Goal: Information Seeking & Learning: Learn about a topic

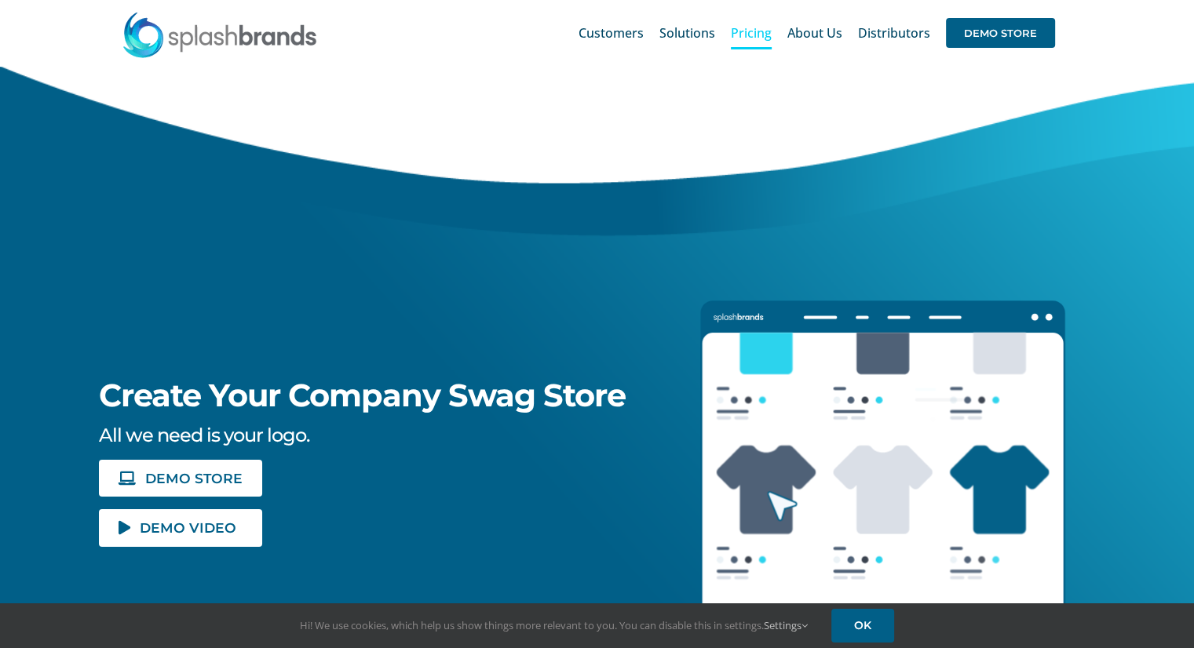
click at [757, 38] on span "Pricing" at bounding box center [751, 33] width 41 height 13
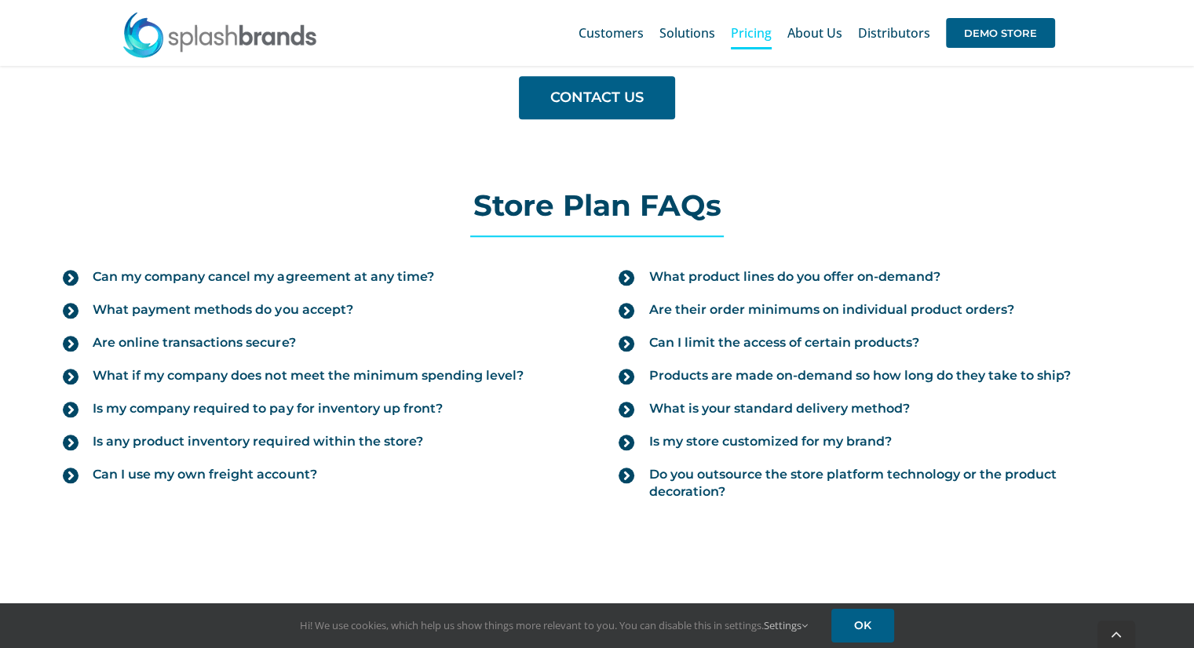
scroll to position [1648, 0]
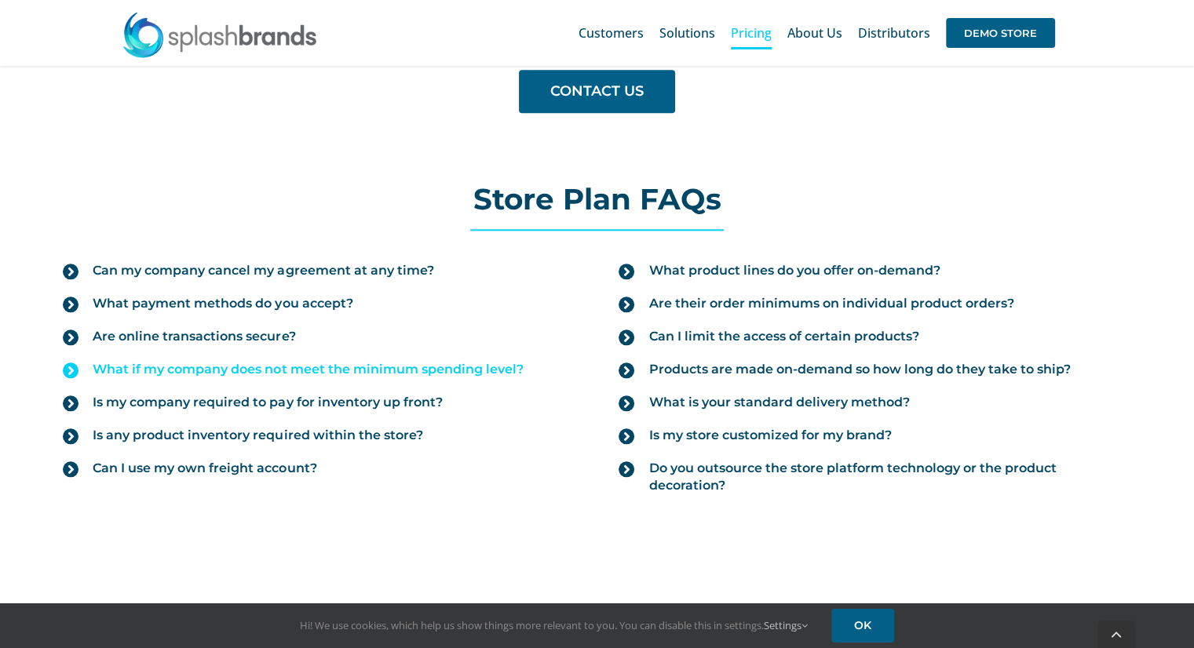
click at [366, 364] on span "What if my company does not meet the minimum spending level?" at bounding box center [308, 369] width 430 height 17
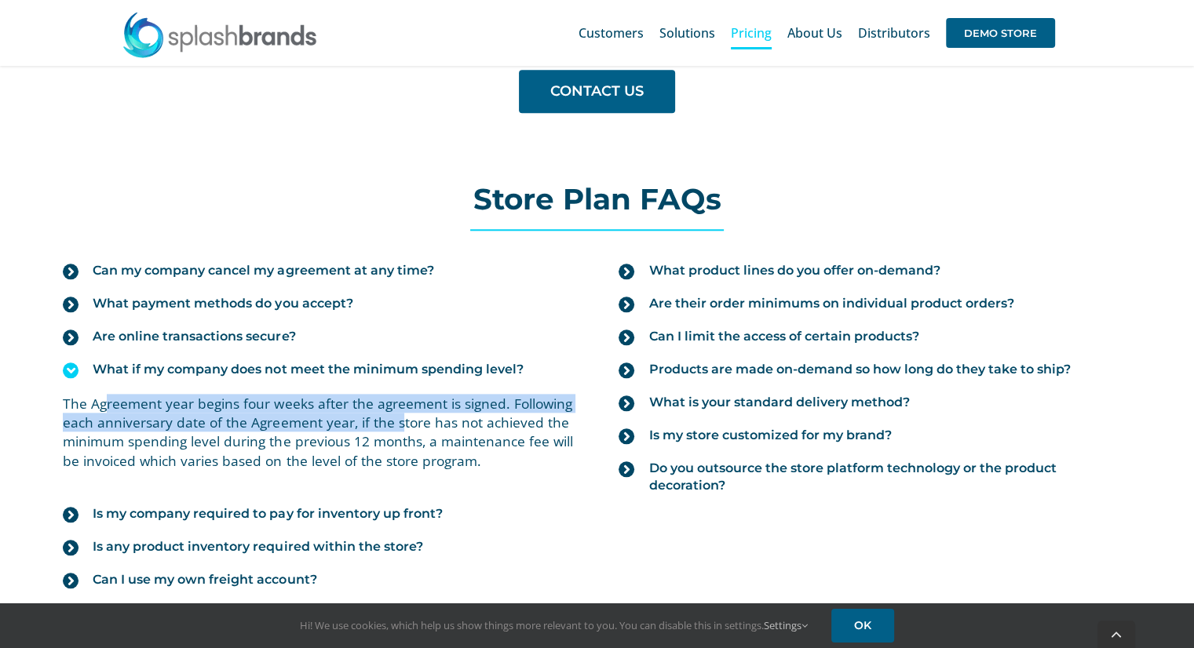
drag, startPoint x: 128, startPoint y: 407, endPoint x: 399, endPoint y: 425, distance: 272.1
click at [399, 425] on p "The Agreement year begins four weeks after the agreement is signed. Following e…" at bounding box center [319, 432] width 512 height 76
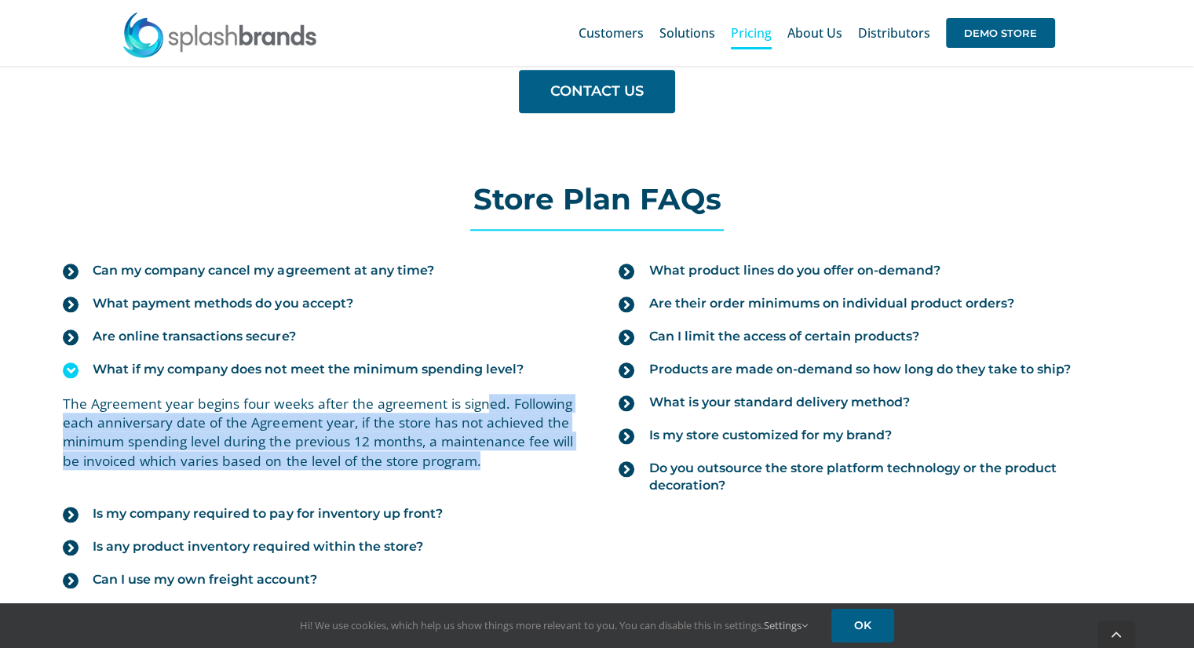
drag, startPoint x: 480, startPoint y: 403, endPoint x: 493, endPoint y: 462, distance: 61.0
click at [493, 462] on p "The Agreement year begins four weeks after the agreement is signed. Following e…" at bounding box center [319, 432] width 512 height 76
drag, startPoint x: 493, startPoint y: 457, endPoint x: 333, endPoint y: 418, distance: 164.8
click at [333, 418] on p "The Agreement year begins four weeks after the agreement is signed. Following e…" at bounding box center [319, 432] width 512 height 76
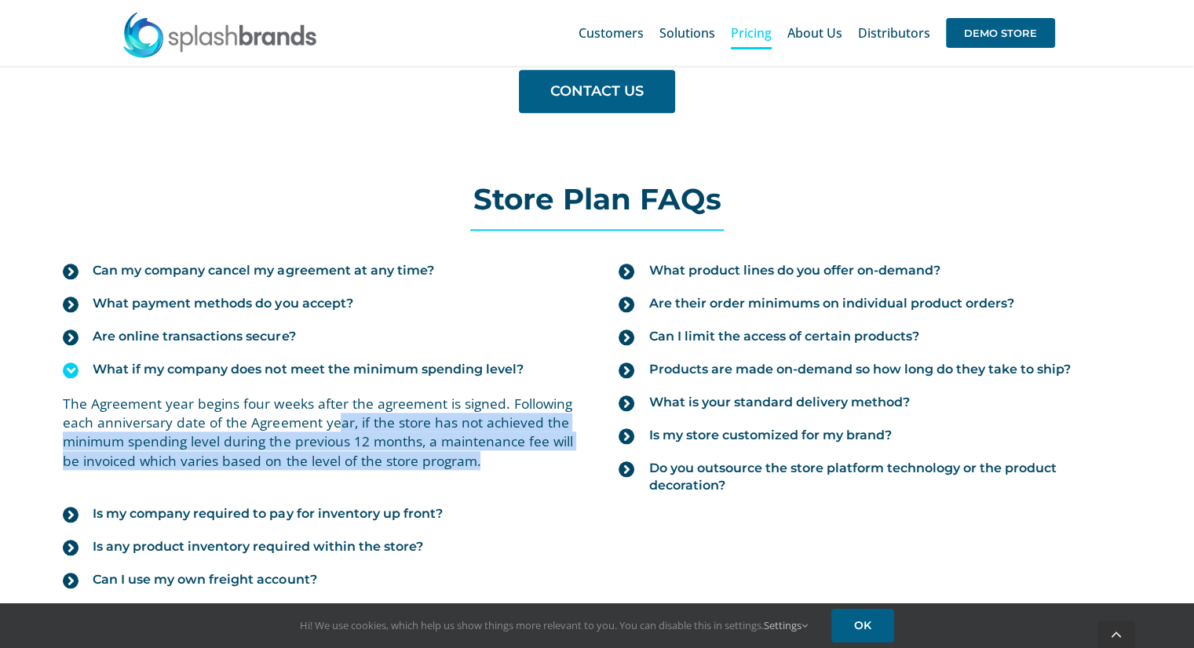
click at [333, 418] on p "The Agreement year begins four weeks after the agreement is signed. Following e…" at bounding box center [319, 432] width 512 height 76
drag, startPoint x: 333, startPoint y: 418, endPoint x: 483, endPoint y: 454, distance: 154.2
click at [483, 454] on p "The Agreement year begins four weeks after the agreement is signed. Following e…" at bounding box center [319, 432] width 512 height 76
click at [476, 458] on p "The Agreement year begins four weeks after the agreement is signed. Following e…" at bounding box center [319, 432] width 512 height 76
drag, startPoint x: 479, startPoint y: 458, endPoint x: 352, endPoint y: 424, distance: 130.8
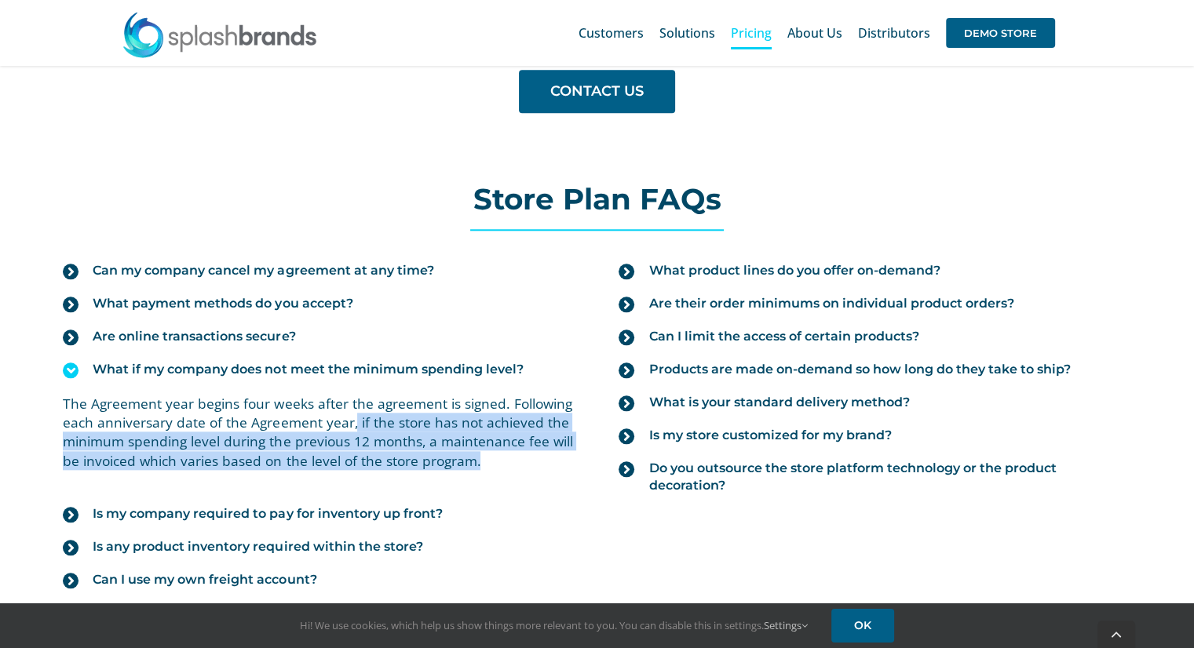
click at [352, 424] on p "The Agreement year begins four weeks after the agreement is signed. Following e…" at bounding box center [319, 432] width 512 height 76
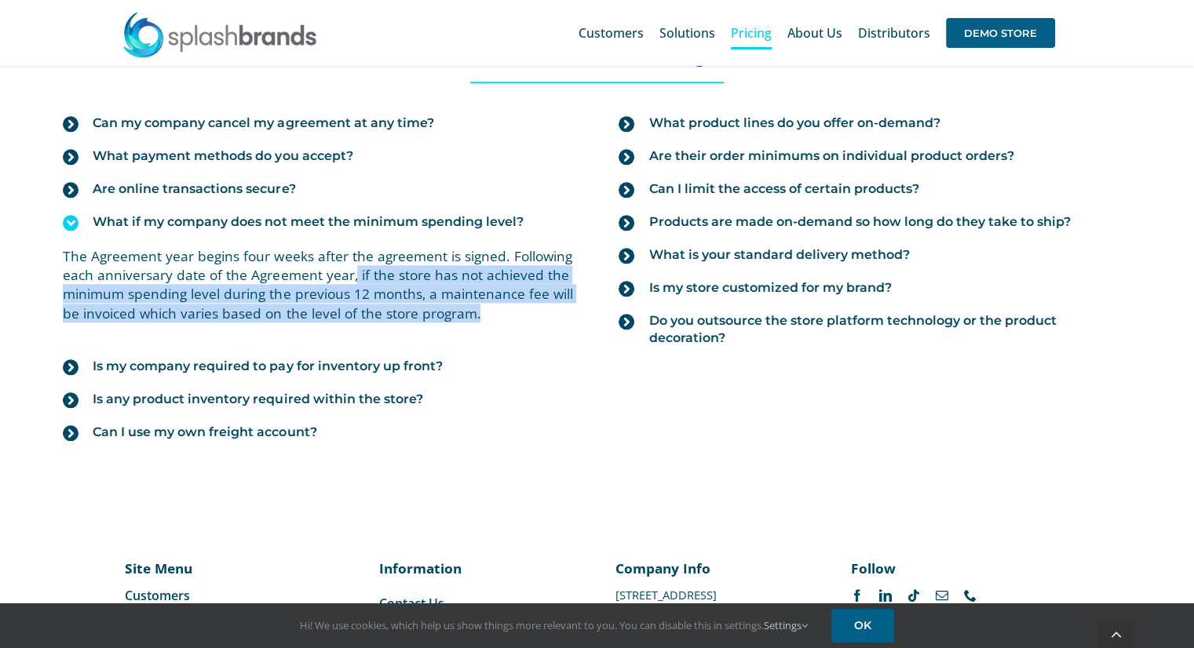
scroll to position [1805, 0]
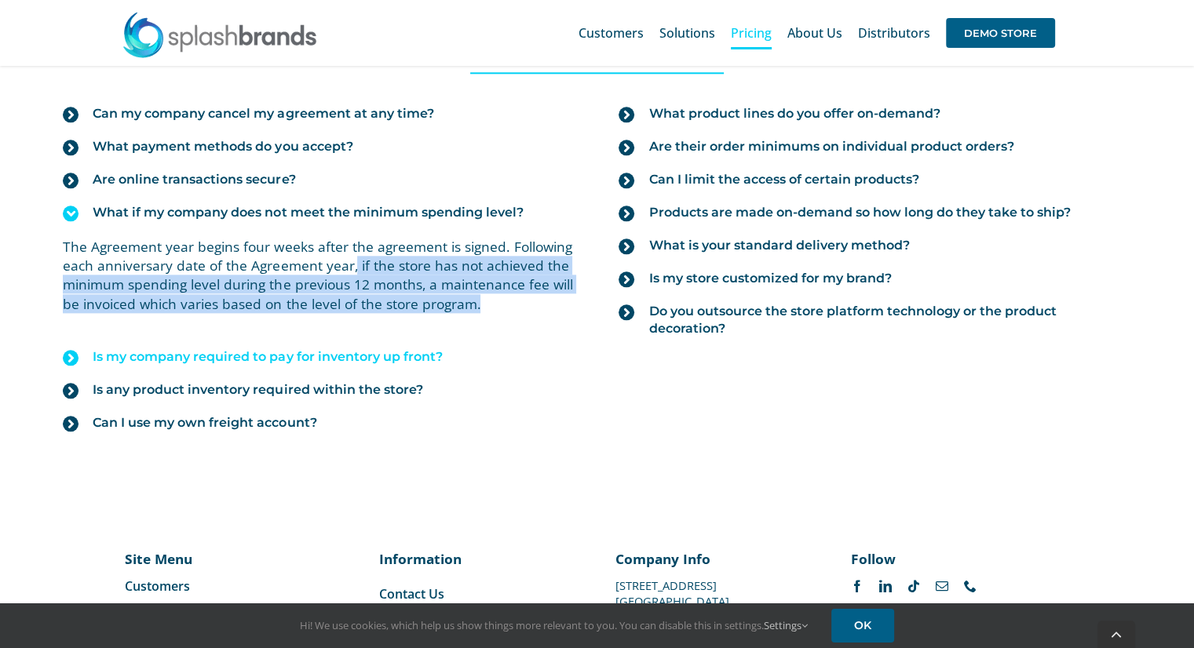
click at [334, 362] on link "Is my company required to pay for inventory up front?" at bounding box center [319, 357] width 512 height 33
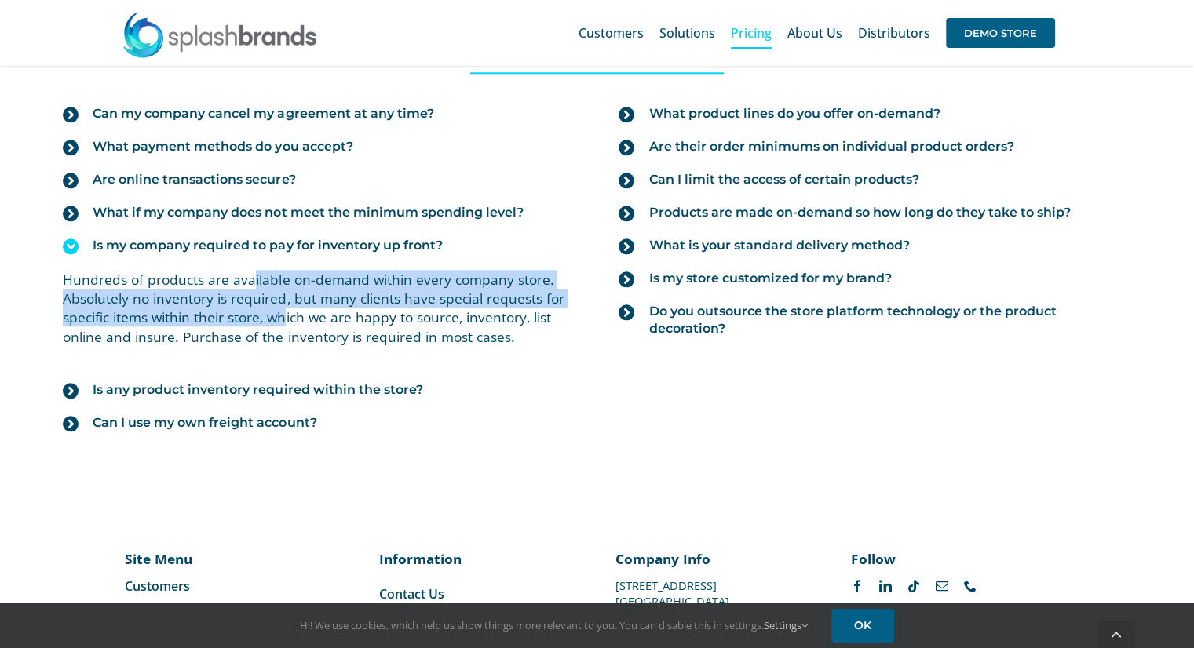
drag, startPoint x: 253, startPoint y: 280, endPoint x: 287, endPoint y: 319, distance: 52.3
click at [287, 319] on p "Hundreds of products are available on-demand within every company store. Absolu…" at bounding box center [319, 308] width 512 height 76
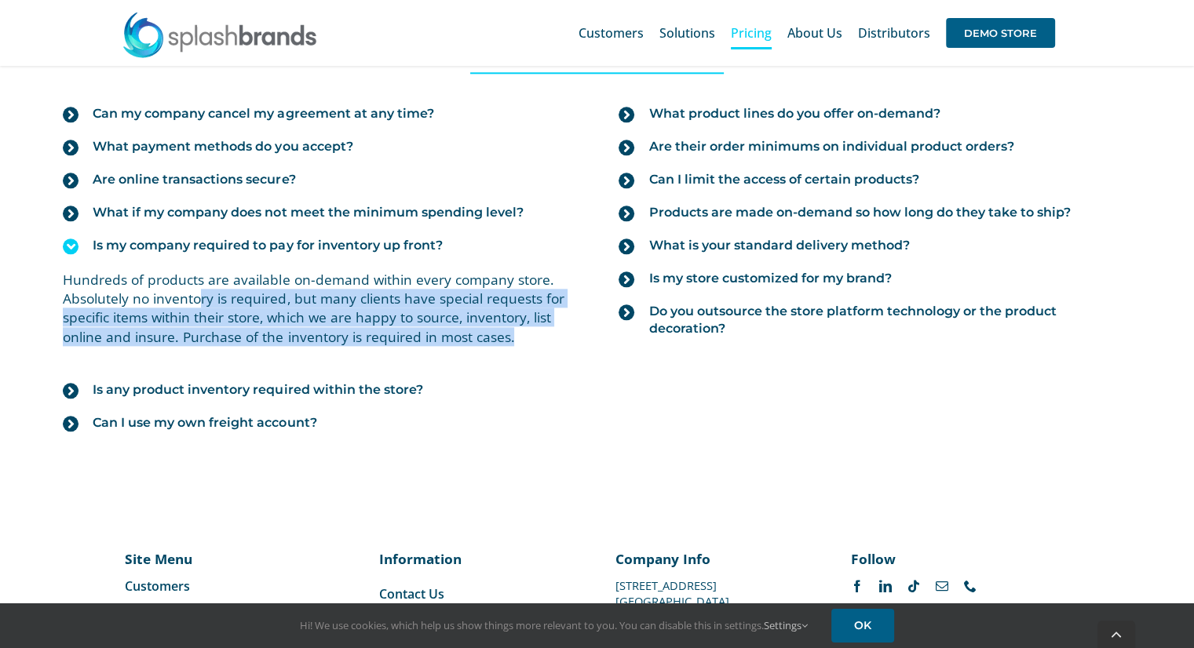
drag, startPoint x: 216, startPoint y: 299, endPoint x: 511, endPoint y: 339, distance: 297.8
click at [511, 339] on p "Hundreds of products are available on-demand within every company store. Absolu…" at bounding box center [319, 308] width 512 height 76
click at [366, 382] on span "Is any product inventory required within the store?" at bounding box center [258, 389] width 330 height 17
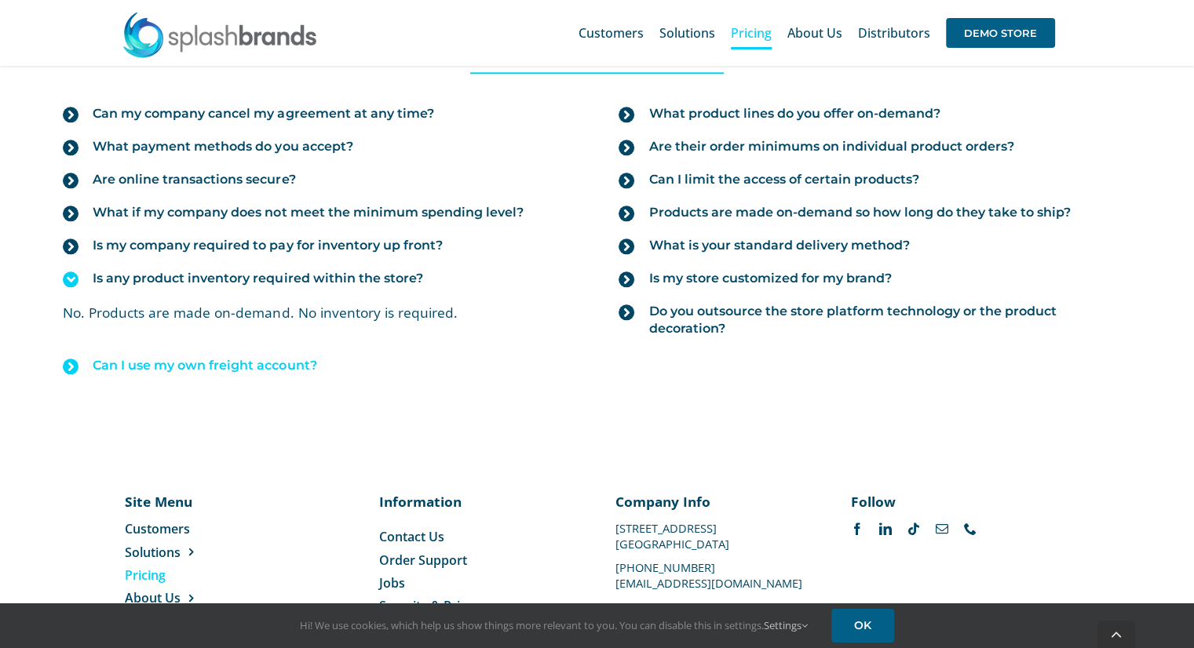
click at [286, 364] on span "Can I use my own freight account?" at bounding box center [205, 365] width 224 height 17
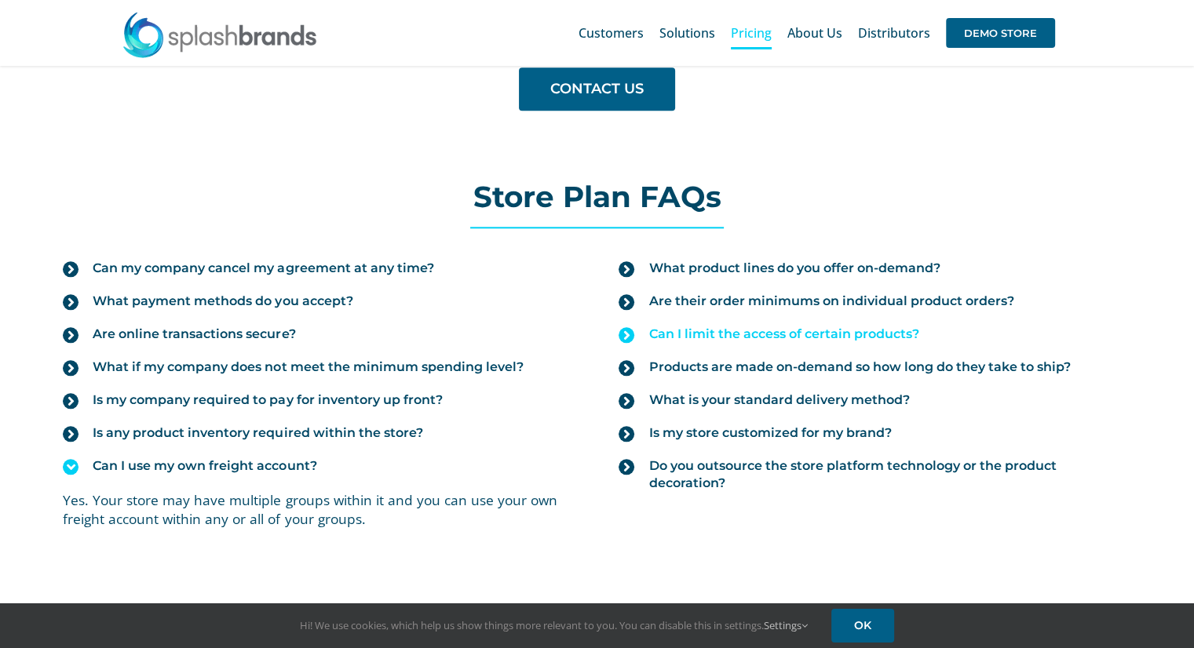
scroll to position [1648, 0]
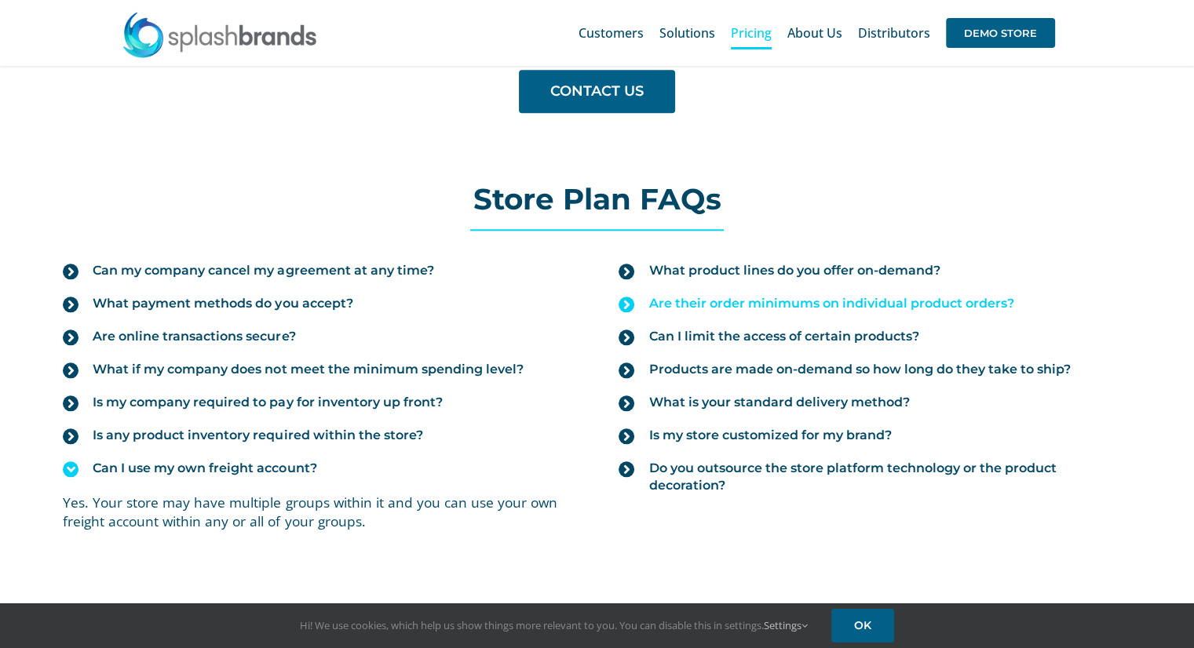
click at [747, 297] on span "Are their order minimums on individual product orders?" at bounding box center [830, 303] width 365 height 17
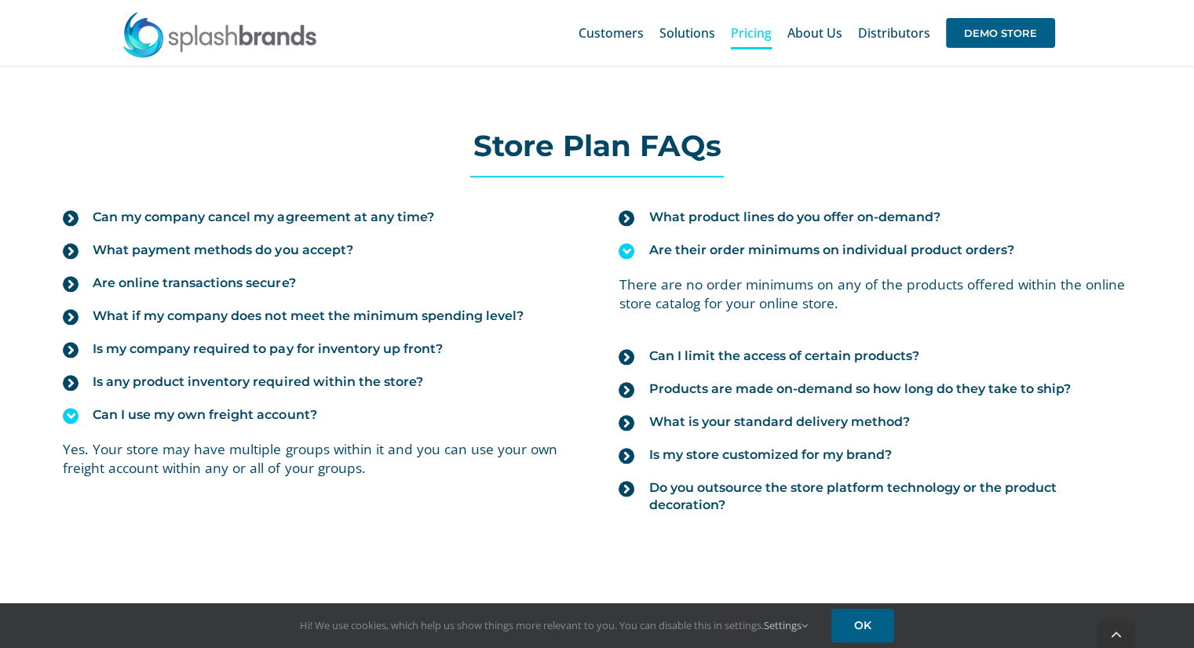
scroll to position [1727, 0]
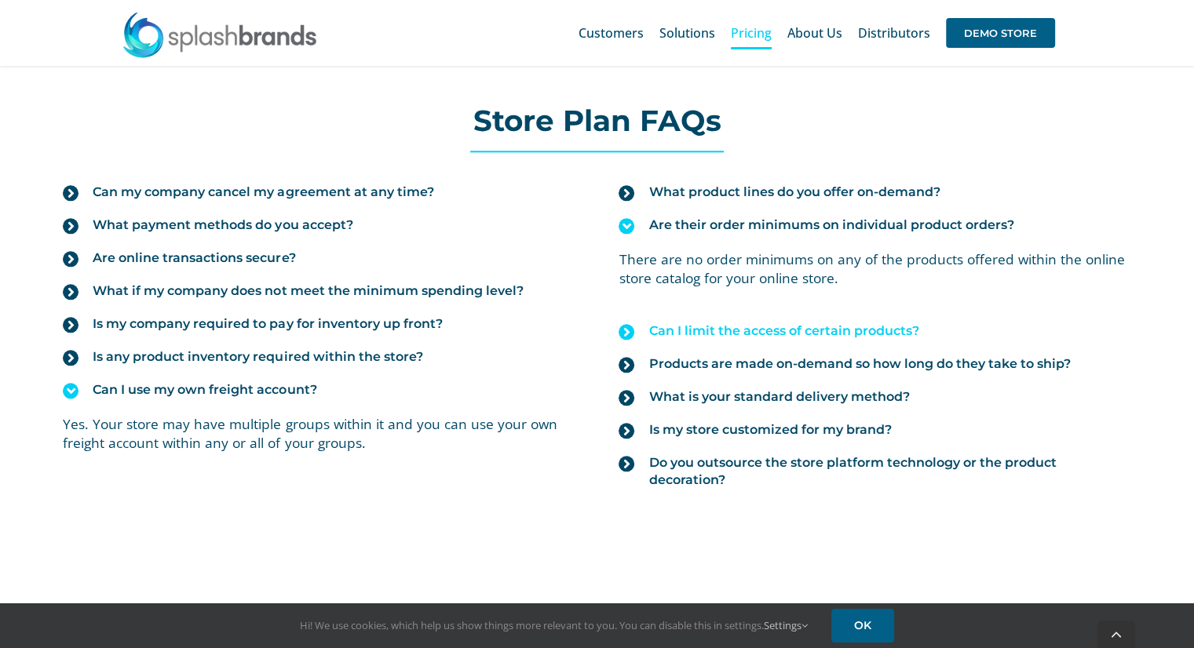
click at [766, 332] on span "Can I limit the access of certain products?" at bounding box center [783, 331] width 270 height 17
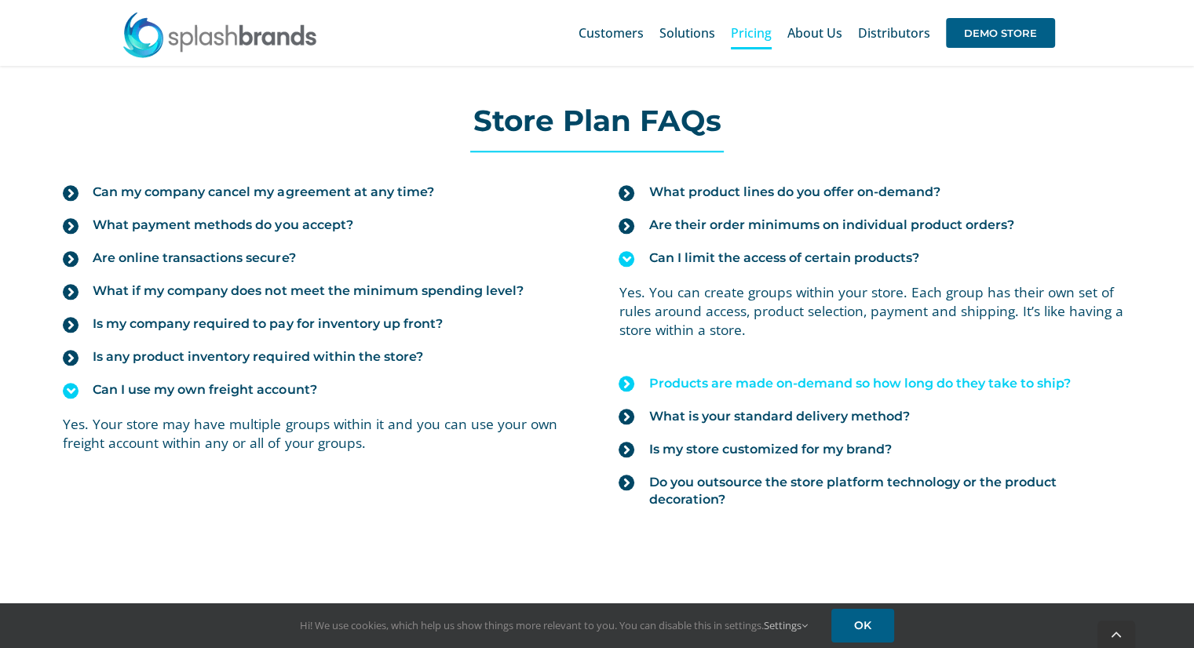
click at [755, 381] on span "Products are made on-demand so how long do they take to ship?" at bounding box center [858, 383] width 421 height 17
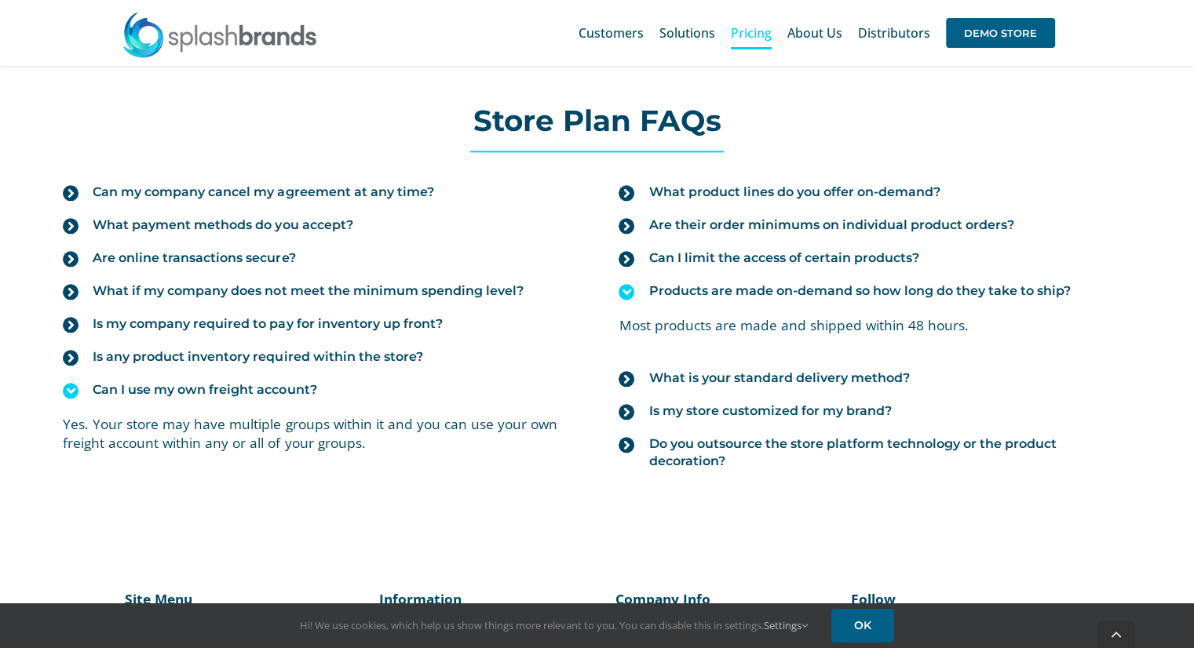
scroll to position [1883, 0]
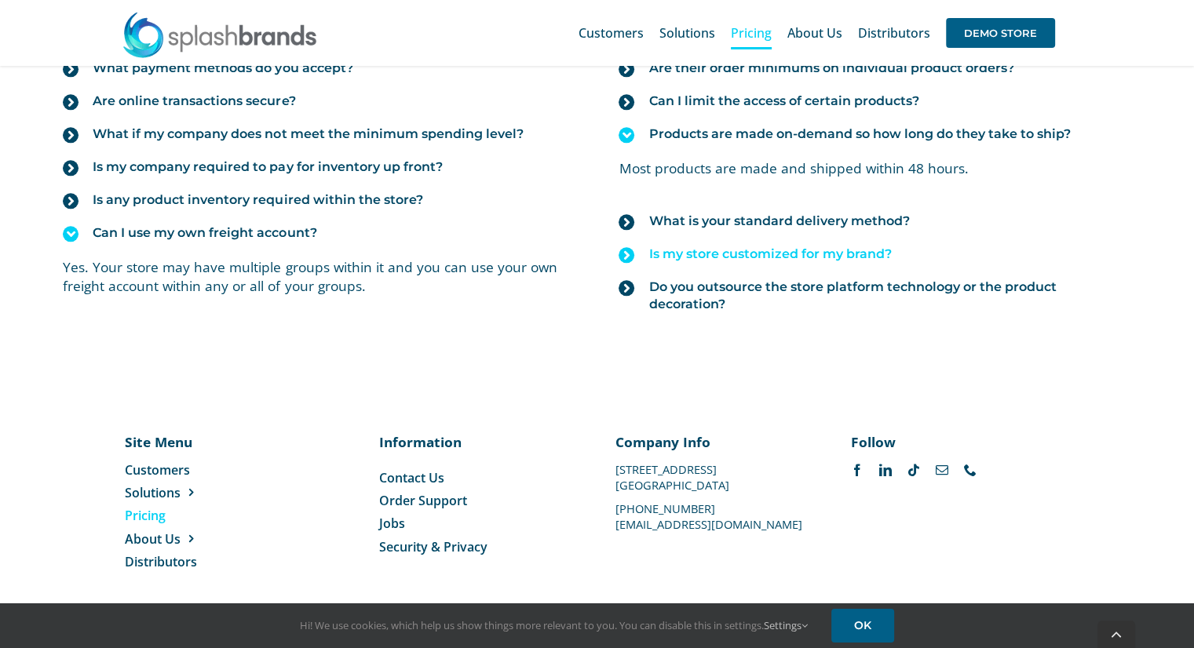
click at [828, 249] on span "Is my store customized for my brand?" at bounding box center [769, 254] width 242 height 17
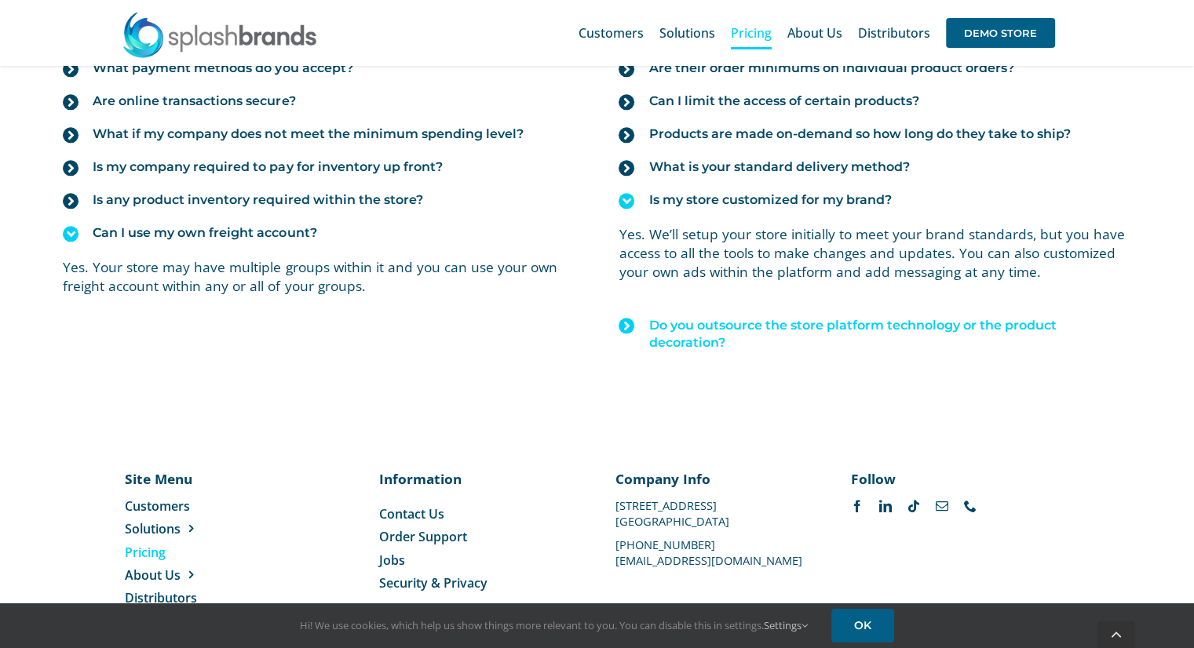
click at [759, 324] on span "Do you outsource the store platform technology or the product decoration?" at bounding box center [889, 334] width 482 height 35
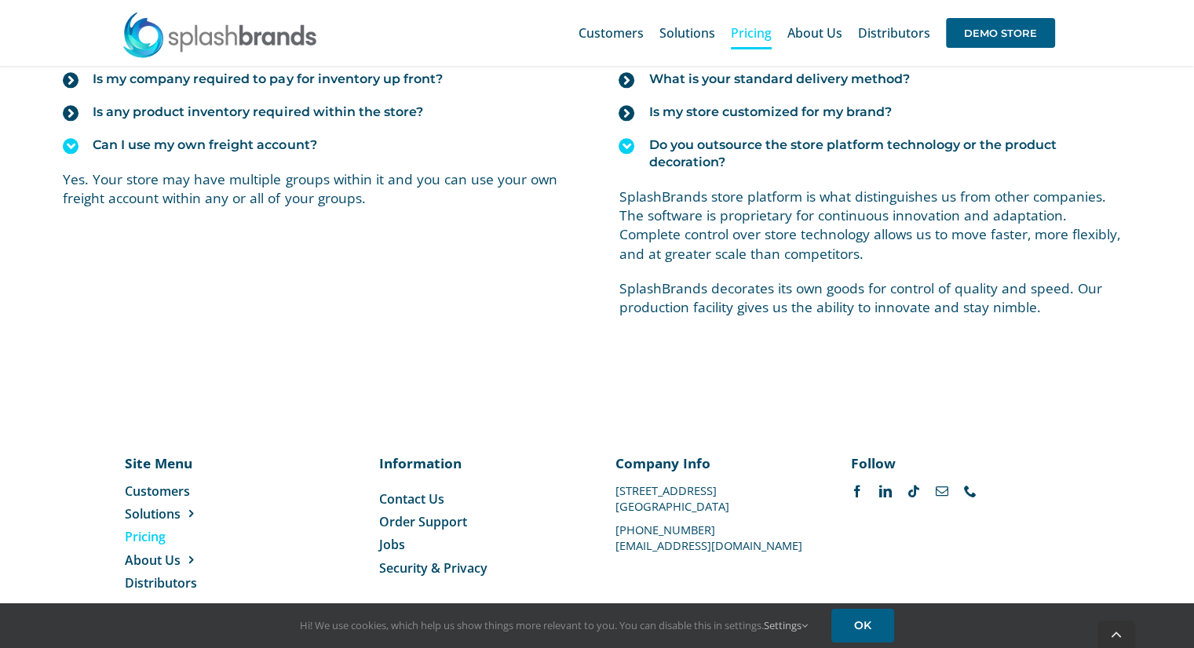
scroll to position [1996, 0]
